Goal: Communication & Community: Answer question/provide support

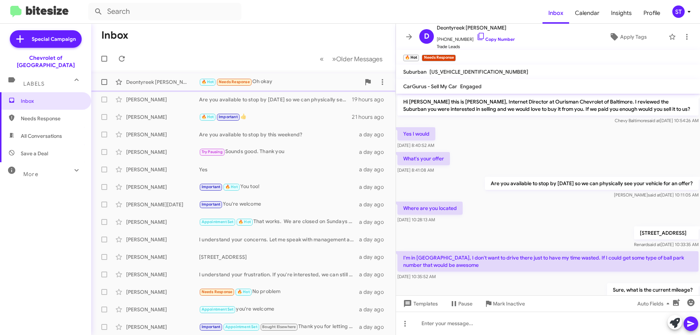
scroll to position [118, 0]
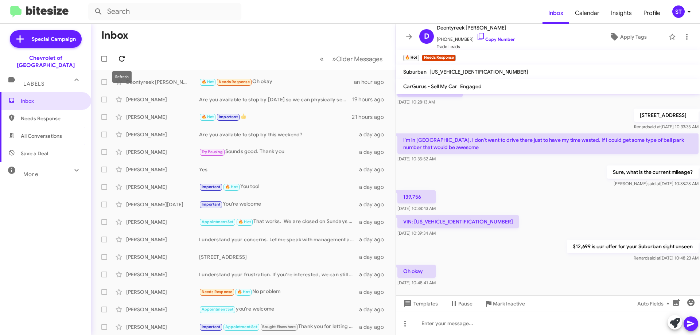
click at [121, 59] on icon at bounding box center [121, 58] width 9 height 9
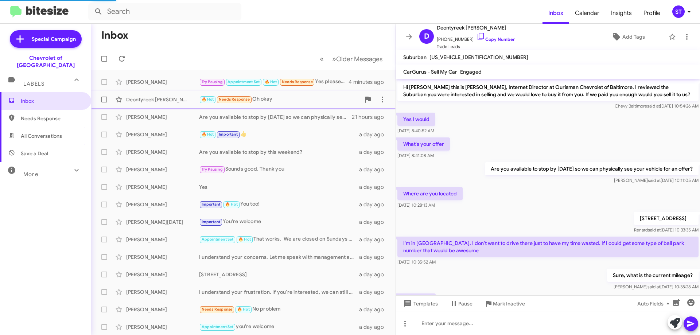
scroll to position [118, 0]
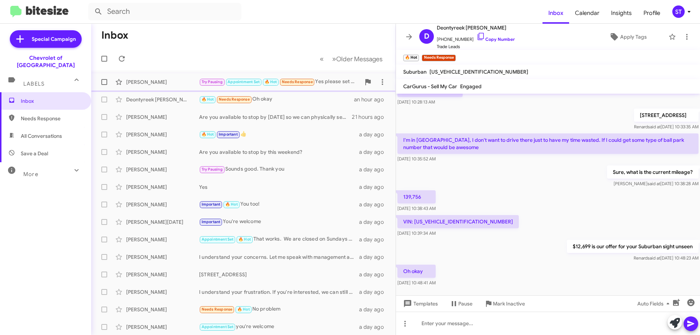
click at [330, 79] on div "Try Pausing Appointment Set 🔥 Hot Needs Response Yes please set up an appointme…" at bounding box center [280, 82] width 162 height 8
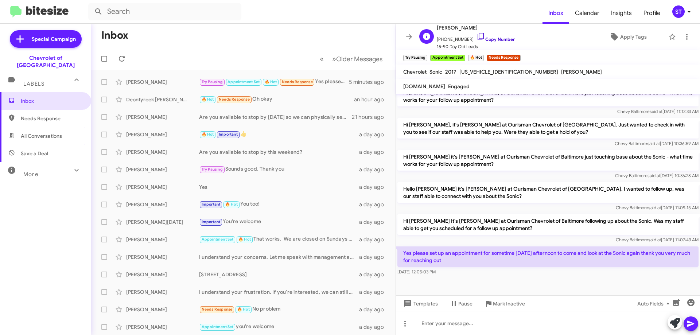
click at [477, 37] on icon at bounding box center [481, 36] width 9 height 9
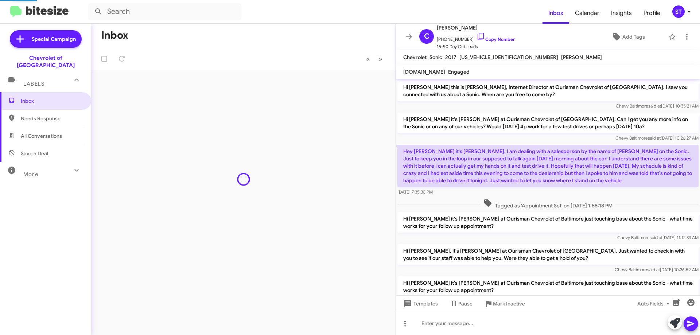
scroll to position [126, 0]
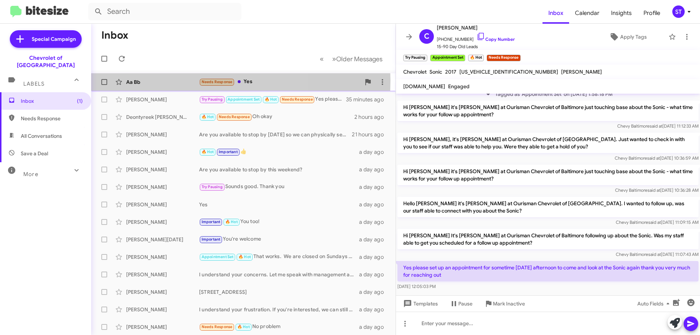
click at [164, 81] on div "Aa Bb" at bounding box center [162, 81] width 73 height 7
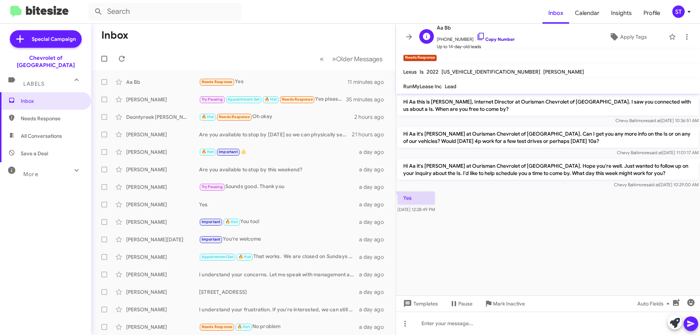
click at [478, 39] on icon at bounding box center [481, 36] width 6 height 7
